Goal: Task Accomplishment & Management: Complete application form

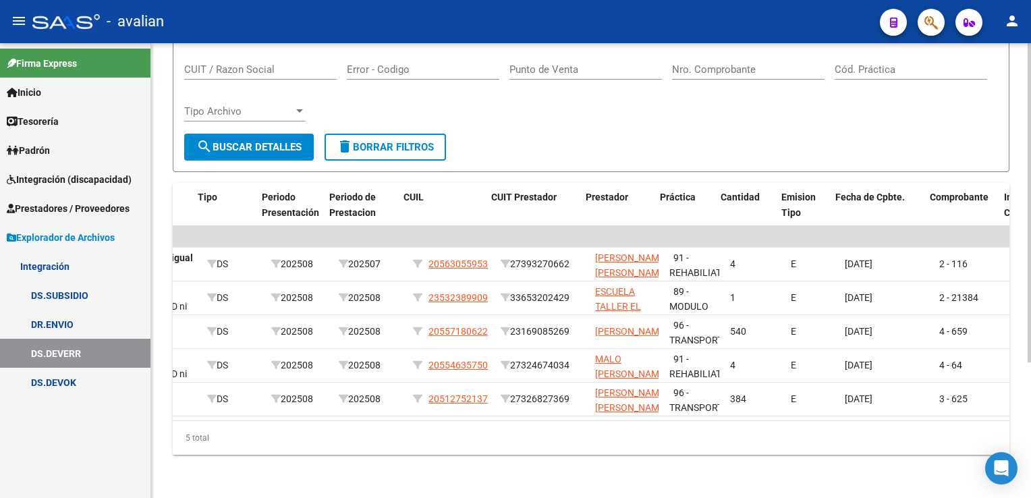
scroll to position [0, 466]
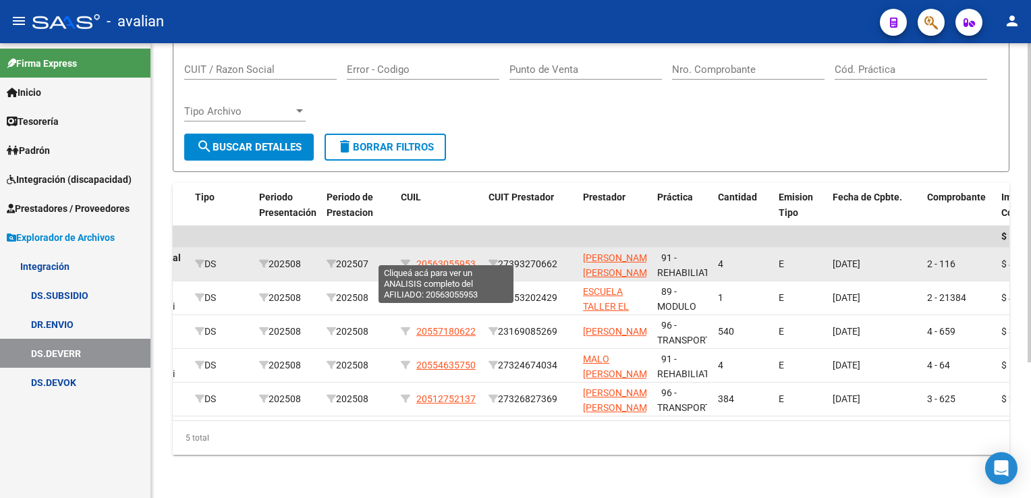
click at [437, 258] on span "20563055953" at bounding box center [445, 263] width 59 height 11
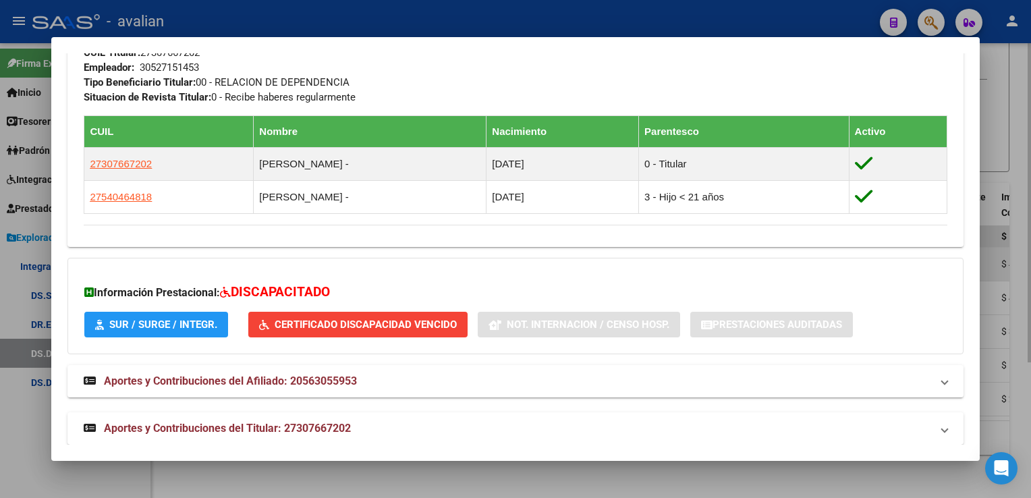
scroll to position [708, 0]
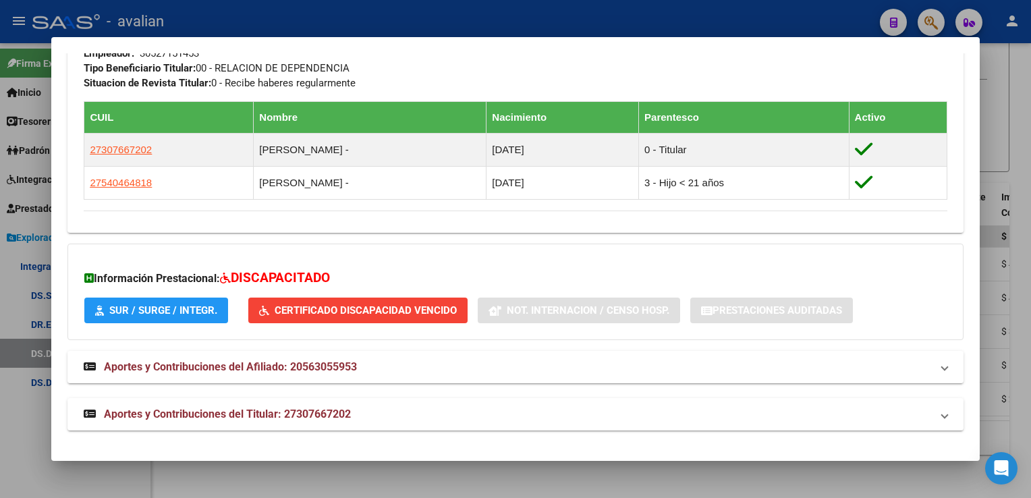
click at [525, 28] on div at bounding box center [515, 249] width 1031 height 498
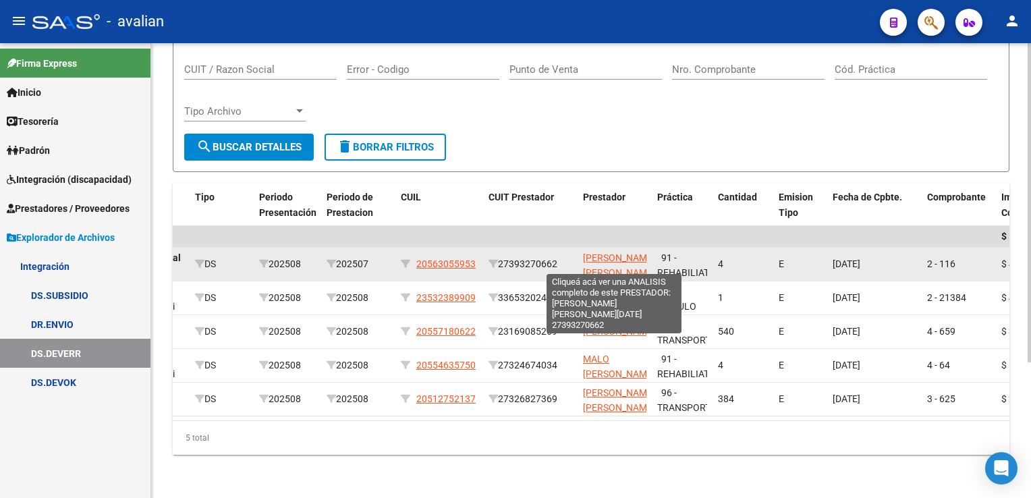
click at [605, 252] on span "[PERSON_NAME] [PERSON_NAME][DATE]" at bounding box center [619, 273] width 72 height 42
type textarea "27393270662"
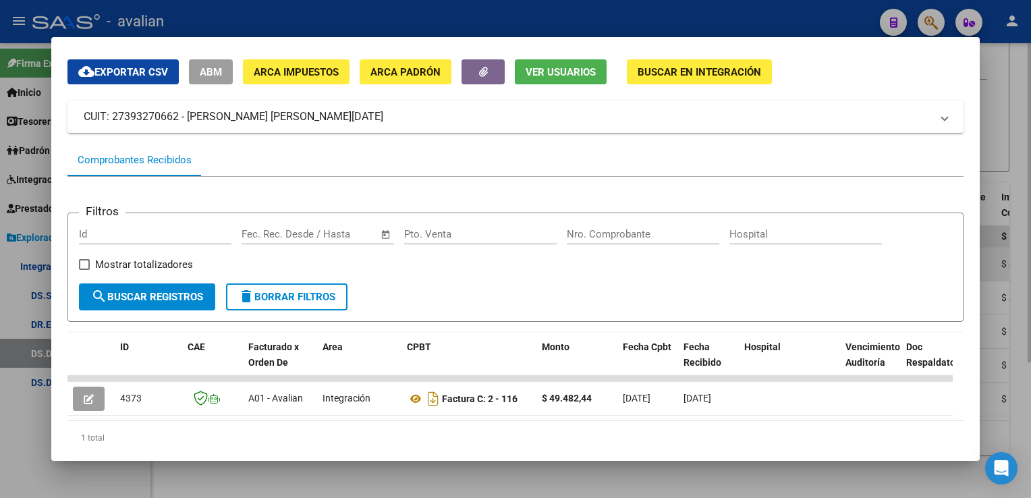
scroll to position [86, 0]
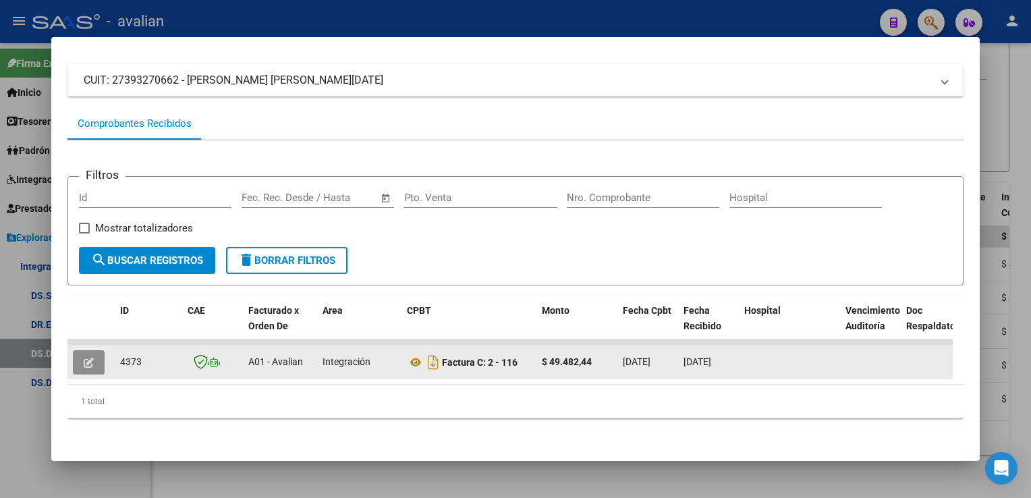
click at [96, 354] on button "button" at bounding box center [89, 362] width 32 height 24
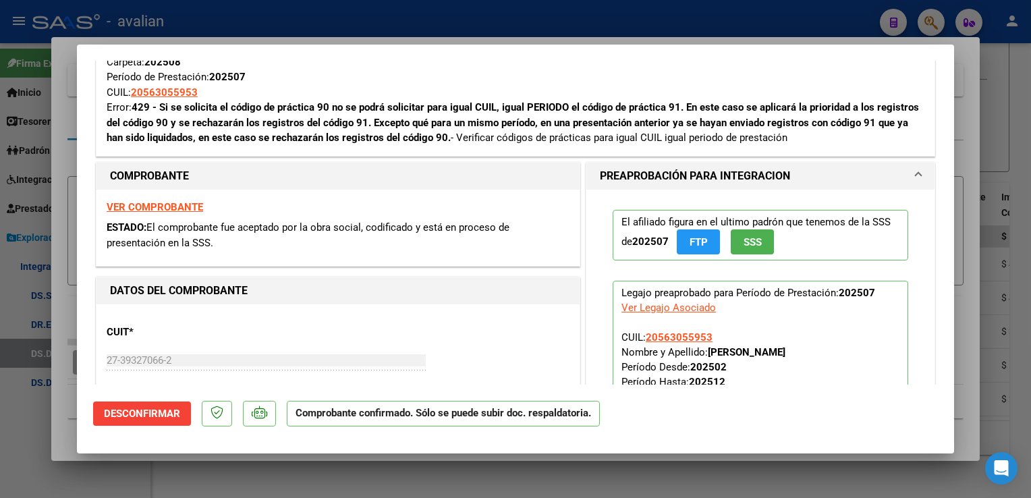
scroll to position [337, 0]
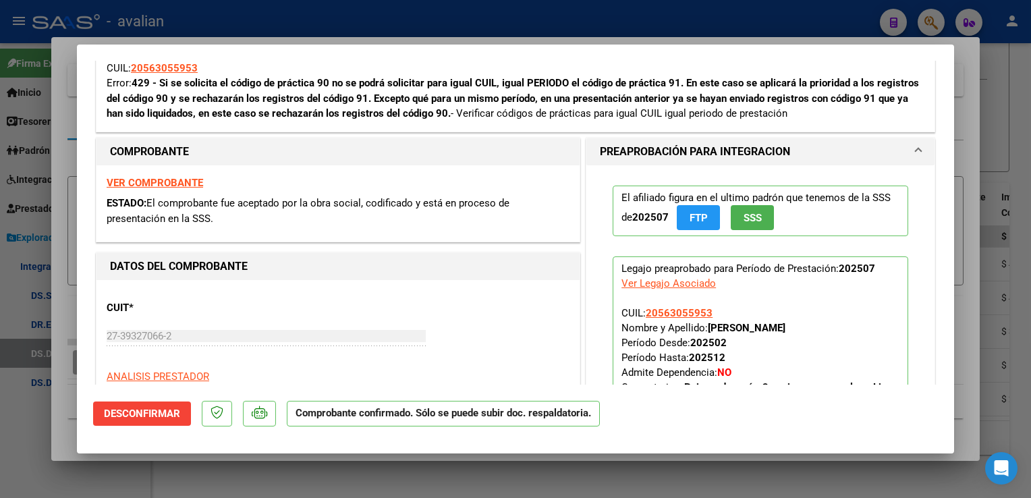
click at [174, 182] on strong "VER COMPROBANTE" at bounding box center [155, 183] width 96 height 12
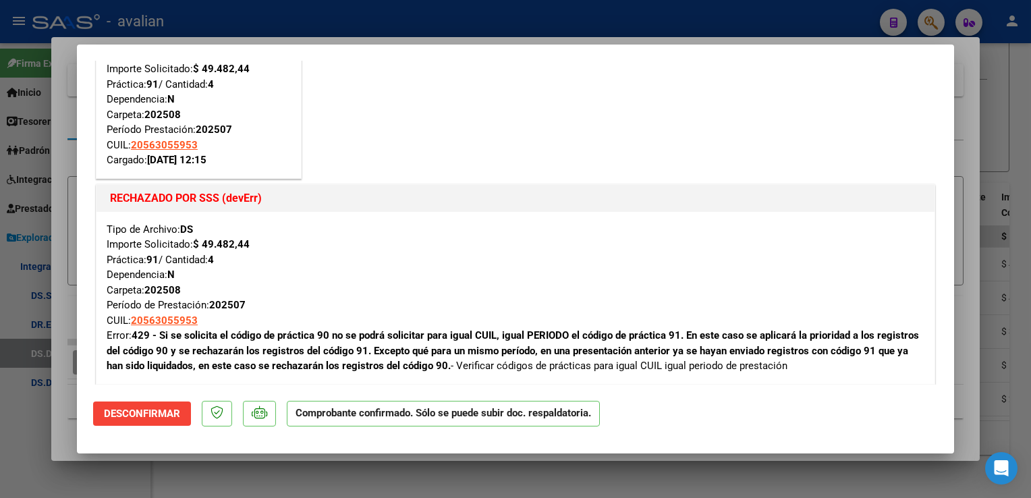
scroll to position [0, 0]
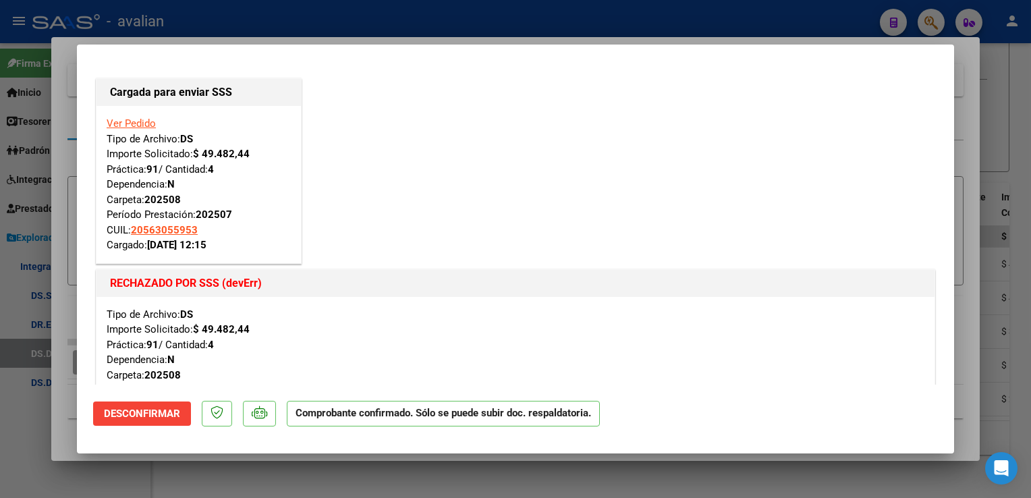
type input "$ 0,00"
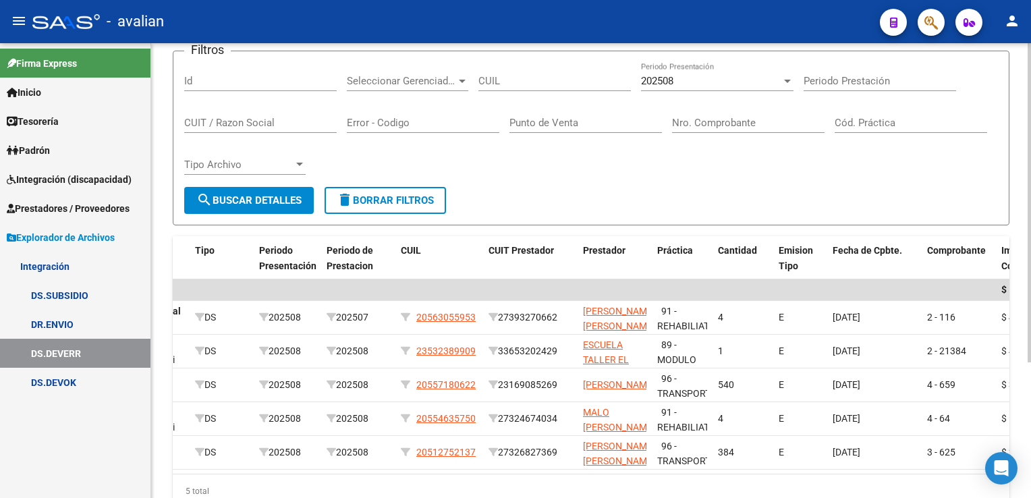
scroll to position [59, 0]
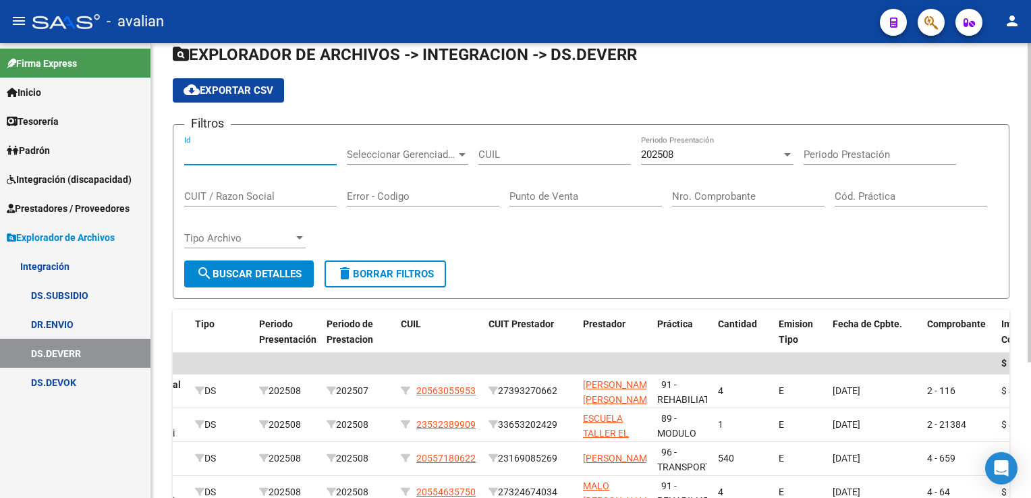
click at [204, 157] on input "Id" at bounding box center [260, 154] width 153 height 12
paste input "56-305595"
drag, startPoint x: 537, startPoint y: 150, endPoint x: 434, endPoint y: 163, distance: 104.1
click at [434, 163] on div "Filtros Id Seleccionar Gerenciador Seleccionar Gerenciador 56-305595 CUIL 20250…" at bounding box center [591, 198] width 814 height 125
paste input "20-56305595-3"
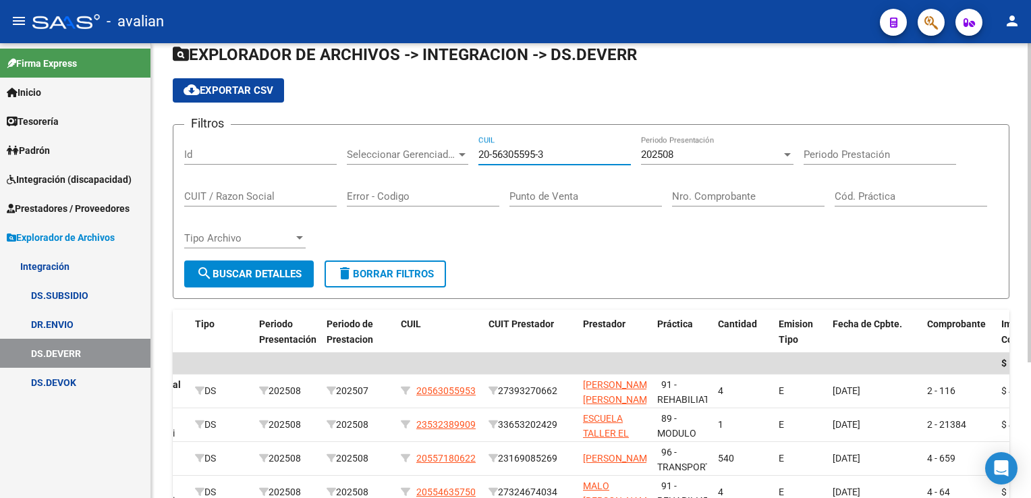
type input "20-56305595-3"
click at [679, 156] on div "202508" at bounding box center [711, 154] width 140 height 12
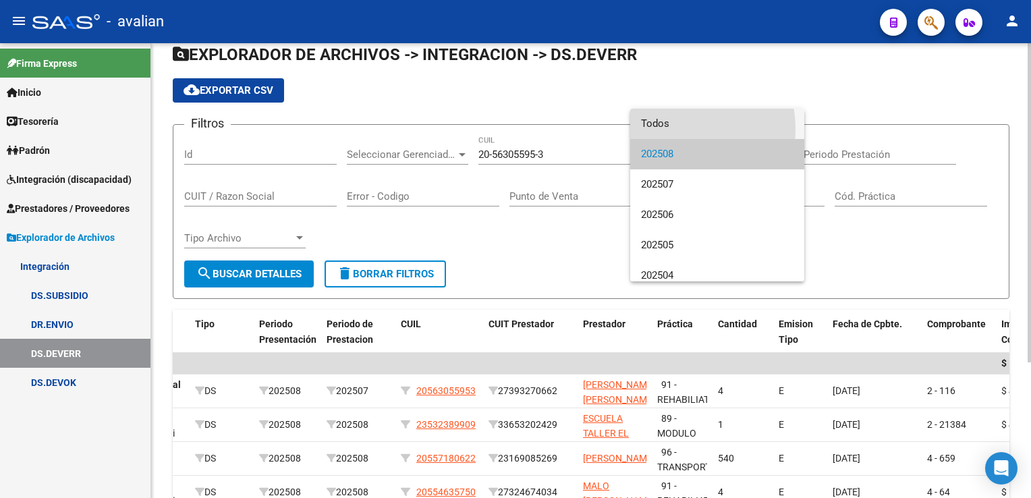
click at [664, 129] on span "Todos" at bounding box center [717, 124] width 153 height 30
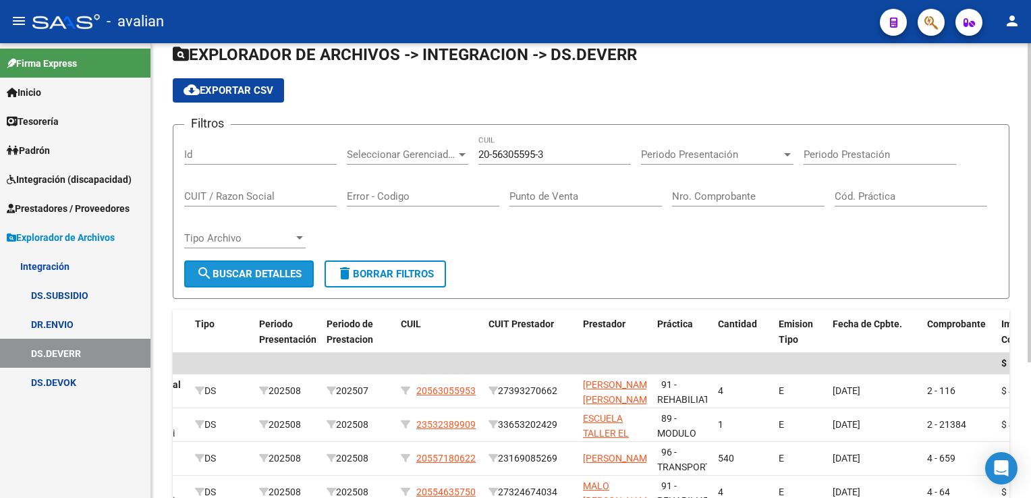
click at [279, 270] on span "search Buscar Detalles" at bounding box center [248, 274] width 105 height 12
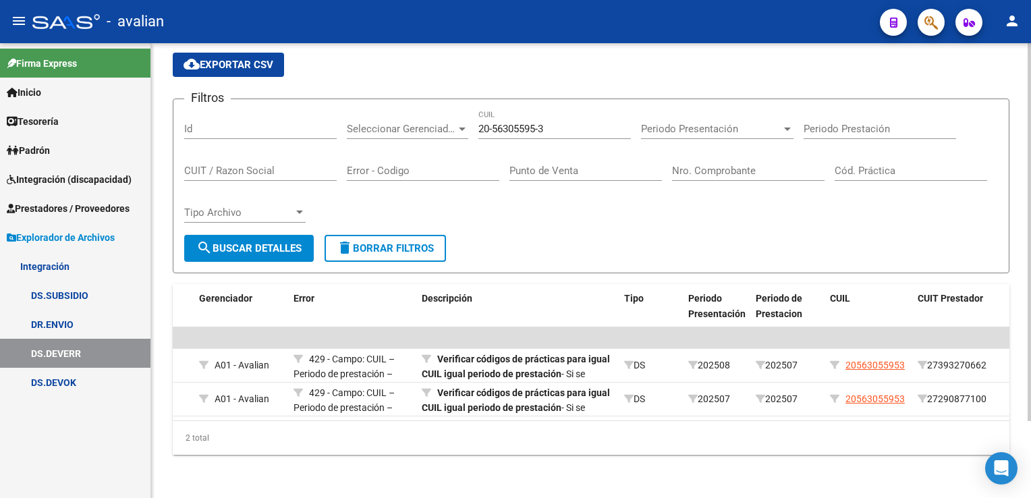
scroll to position [0, 0]
